Goal: Find specific page/section: Find specific page/section

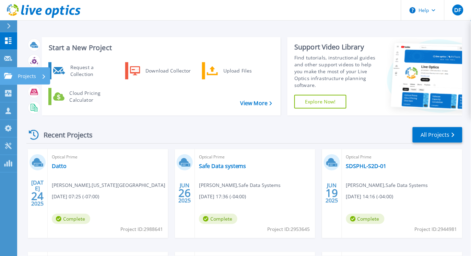
click at [4, 74] on icon at bounding box center [8, 76] width 8 height 6
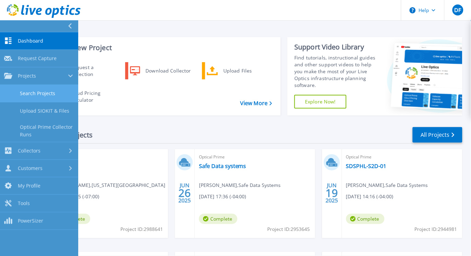
click at [38, 91] on link "Search Projects" at bounding box center [39, 93] width 78 height 17
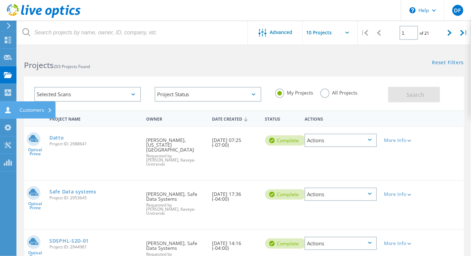
click at [8, 113] on use at bounding box center [7, 110] width 5 height 7
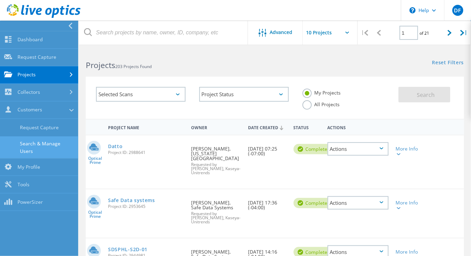
click at [34, 142] on link "Search & Manage Users" at bounding box center [39, 147] width 78 height 22
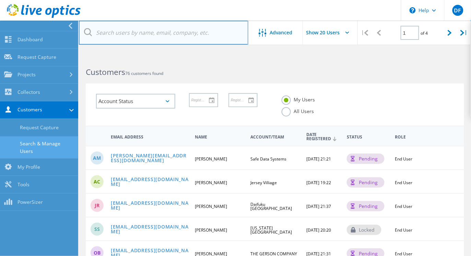
click at [146, 32] on input "text" at bounding box center [163, 33] width 169 height 24
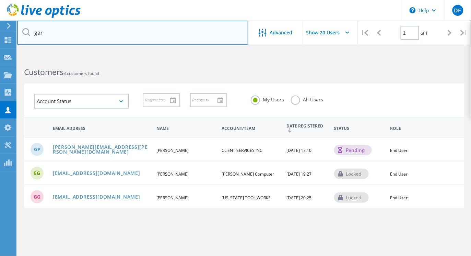
type input "[PERSON_NAME][EMAIL_ADDRESS][PERSON_NAME][DOMAIN_NAME]"
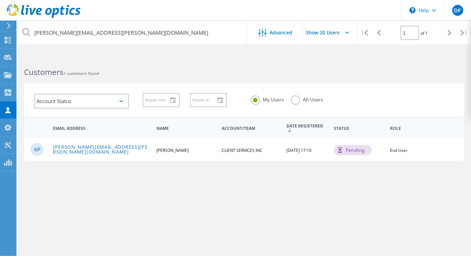
click at [177, 153] on div "GP [EMAIL_ADDRESS][PERSON_NAME][DOMAIN_NAME] [PERSON_NAME] CLIENT SERVICES INC …" at bounding box center [244, 149] width 440 height 24
click at [101, 148] on link "[PERSON_NAME][EMAIL_ADDRESS][PERSON_NAME][DOMAIN_NAME]" at bounding box center [102, 149] width 98 height 11
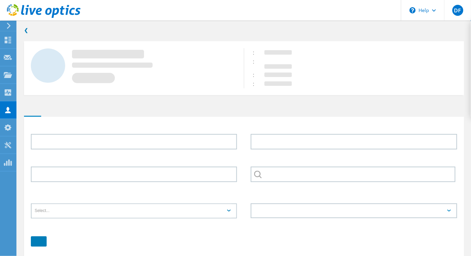
type input "[PERSON_NAME]"
type input "CLIENT SERVICES INC"
type input "English"
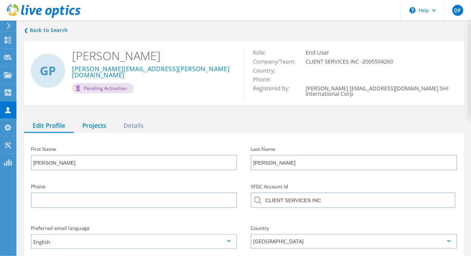
click at [102, 127] on div "Projects" at bounding box center [94, 126] width 41 height 14
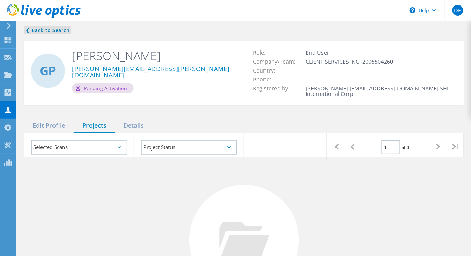
click at [39, 30] on link "❮ Back to Search" at bounding box center [47, 30] width 47 height 8
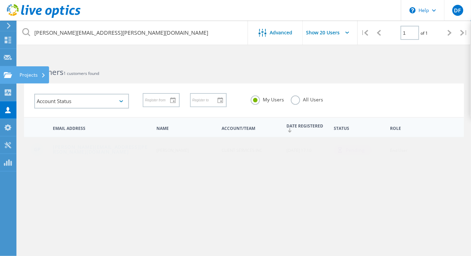
click at [4, 80] on div at bounding box center [8, 76] width 8 height 8
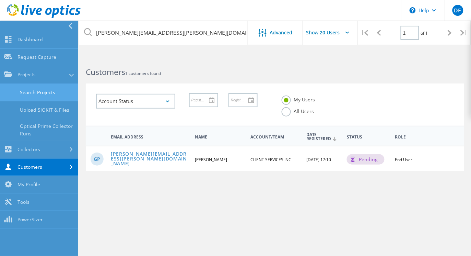
click at [36, 93] on link "Search Projects" at bounding box center [39, 92] width 78 height 17
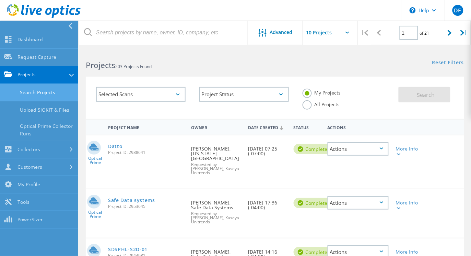
click at [340, 100] on label "All Projects" at bounding box center [321, 103] width 37 height 7
click at [0, 0] on input "All Projects" at bounding box center [0, 0] width 0 height 0
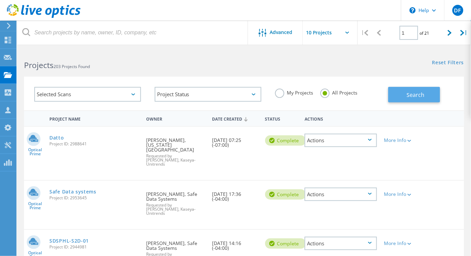
click at [404, 94] on button "Search" at bounding box center [414, 94] width 52 height 15
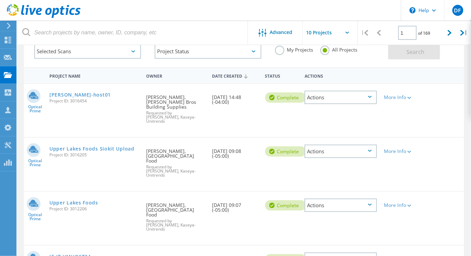
scroll to position [86, 0]
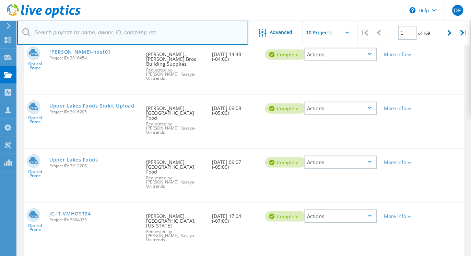
click at [97, 30] on input "text" at bounding box center [132, 33] width 231 height 24
type input "innovation"
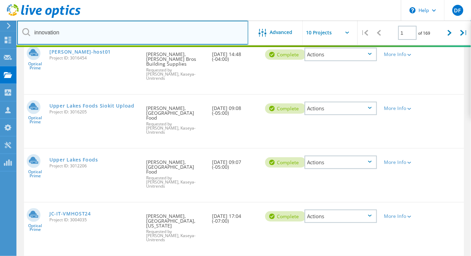
scroll to position [60, 0]
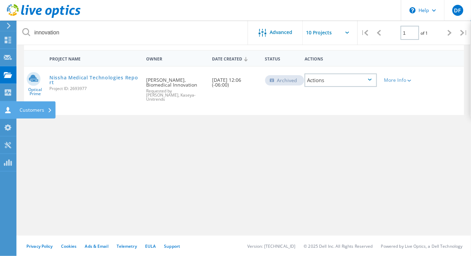
click at [8, 115] on div at bounding box center [8, 111] width 8 height 8
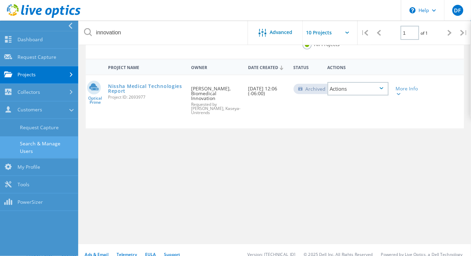
click at [26, 141] on link "Search & Manage Users" at bounding box center [39, 147] width 78 height 22
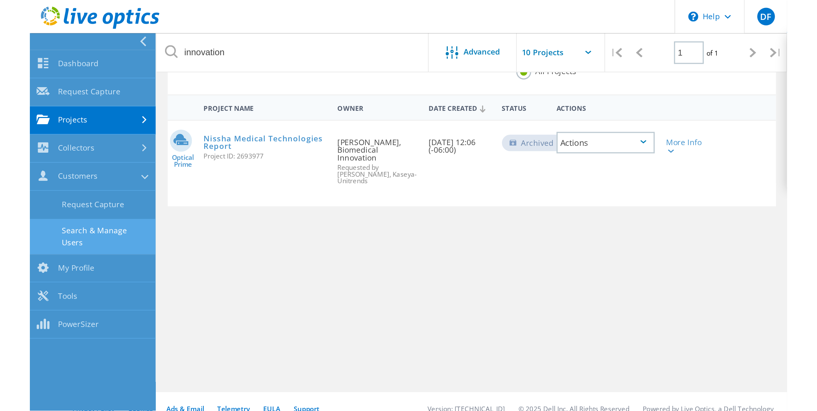
scroll to position [26, 0]
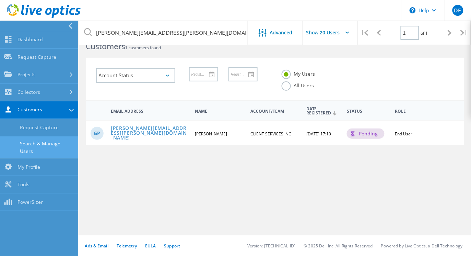
click at [314, 81] on label "All Users" at bounding box center [298, 84] width 32 height 7
click at [0, 0] on input "All Users" at bounding box center [0, 0] width 0 height 0
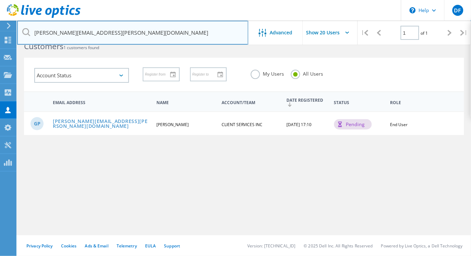
drag, startPoint x: 156, startPoint y: 35, endPoint x: 160, endPoint y: 33, distance: 4.0
click at [156, 35] on input "[PERSON_NAME][EMAIL_ADDRESS][PERSON_NAME][DOMAIN_NAME]" at bounding box center [132, 33] width 231 height 24
drag, startPoint x: 164, startPoint y: 31, endPoint x: 1, endPoint y: 23, distance: 163.1
click at [1, 31] on div "\n Help Explore Helpful Articles Contact Support DF Partner Team Member [PERSON…" at bounding box center [235, 143] width 471 height 225
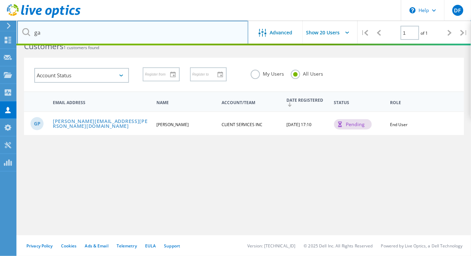
type input "g"
